Goal: Information Seeking & Learning: Find specific fact

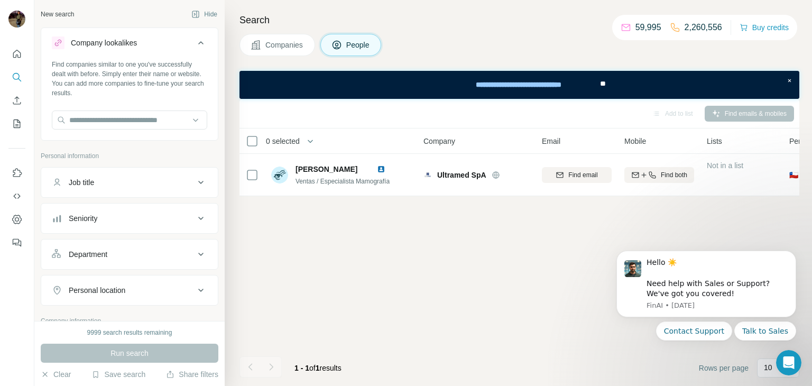
scroll to position [260, 0]
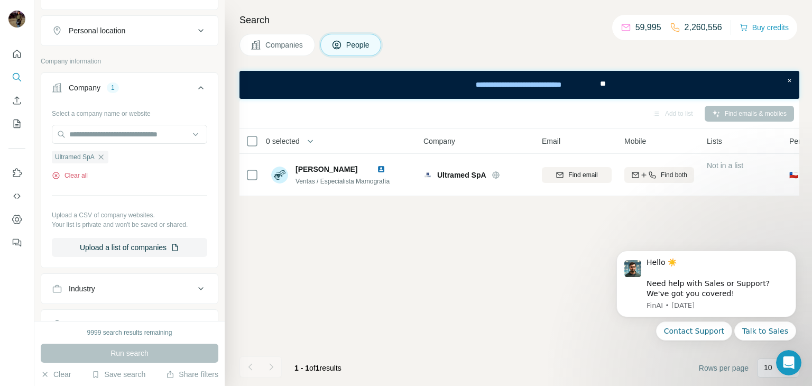
click at [69, 177] on button "Clear all" at bounding box center [70, 176] width 36 height 10
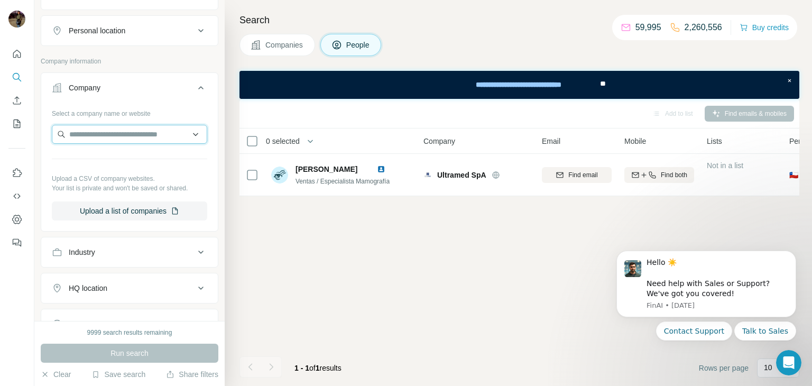
click at [142, 137] on input "text" at bounding box center [129, 134] width 155 height 19
paste input "**********"
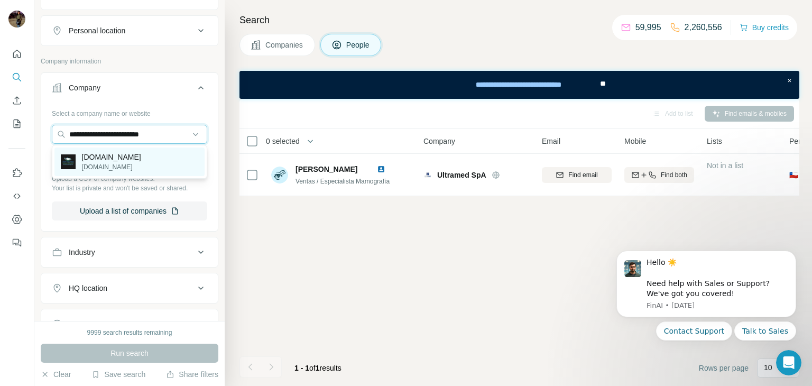
type input "**********"
click at [141, 159] on p "[DOMAIN_NAME]" at bounding box center [111, 157] width 59 height 11
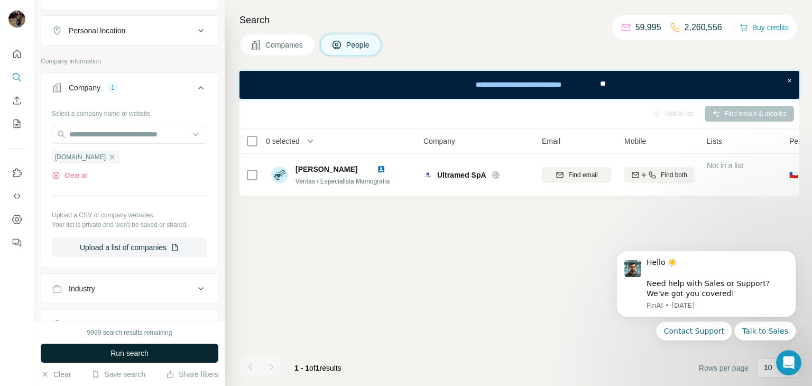
click at [137, 352] on span "Run search" at bounding box center [130, 353] width 38 height 11
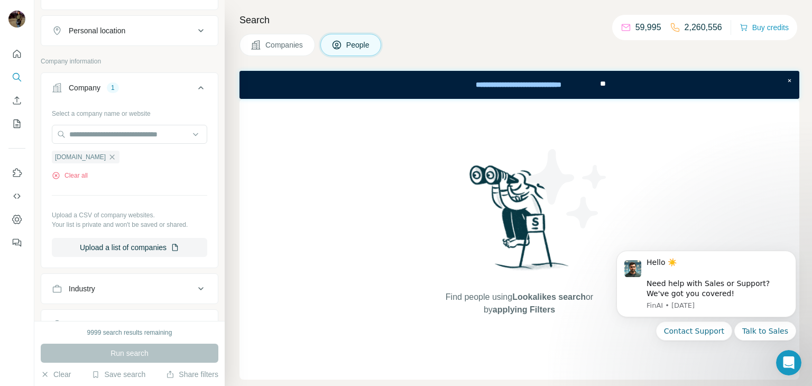
click at [275, 44] on span "Companies" at bounding box center [284, 45] width 39 height 11
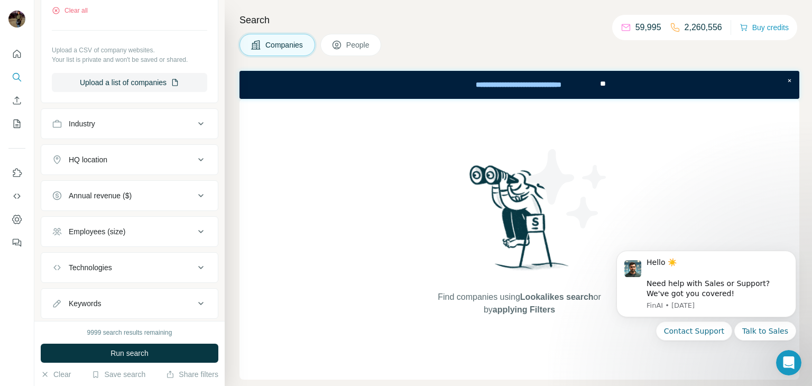
click at [351, 43] on span "People" at bounding box center [358, 45] width 24 height 11
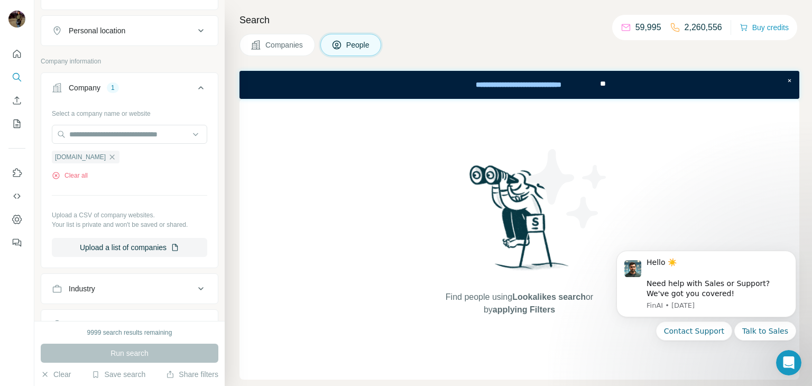
click at [293, 40] on span "Companies" at bounding box center [284, 45] width 39 height 11
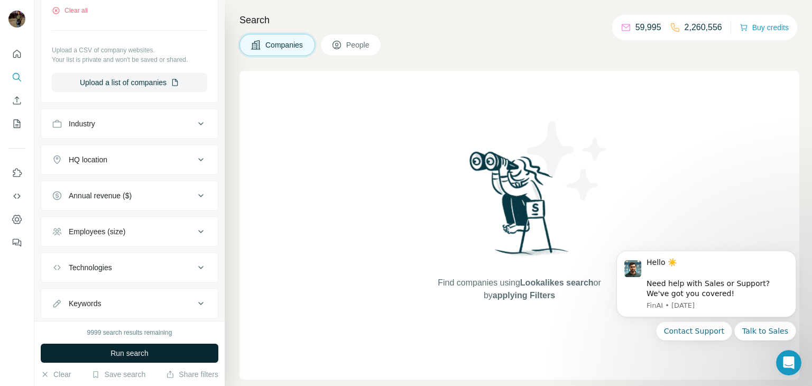
click at [127, 354] on span "Run search" at bounding box center [130, 353] width 38 height 11
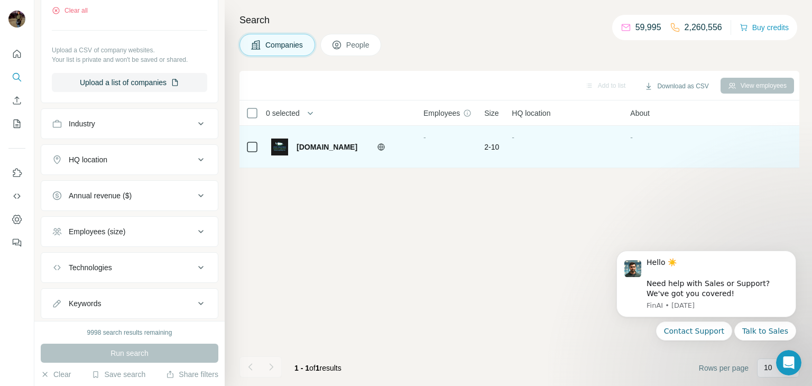
click at [401, 154] on div "[DOMAIN_NAME]" at bounding box center [341, 147] width 140 height 17
click at [431, 146] on div "-" at bounding box center [448, 146] width 48 height 29
